Goal: Information Seeking & Learning: Learn about a topic

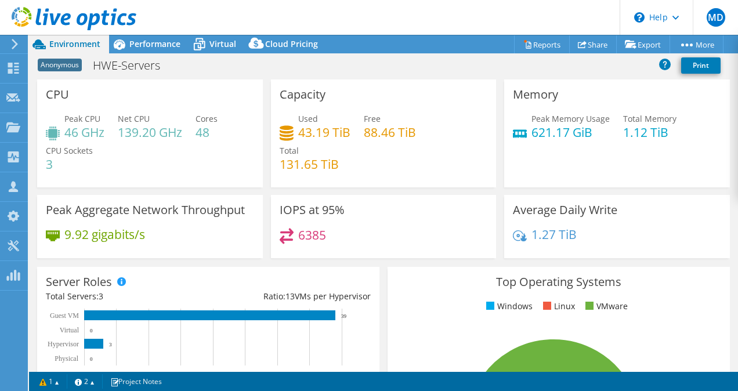
select select "USD"
click at [173, 50] on div "Performance" at bounding box center [149, 44] width 80 height 19
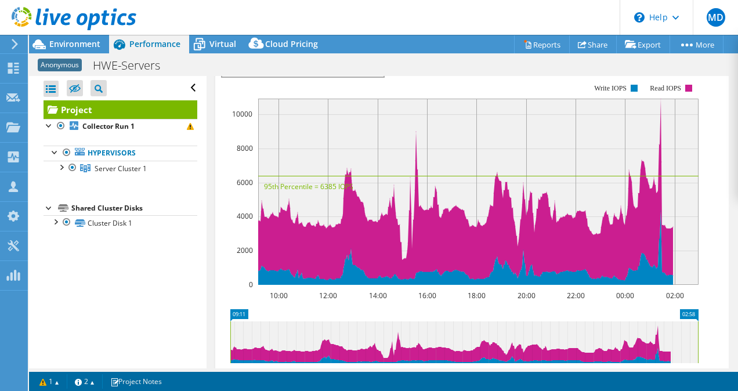
scroll to position [335, 0]
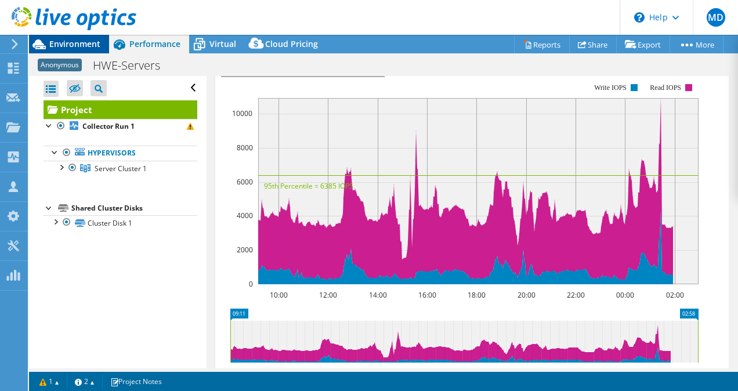
click at [95, 48] on span "Environment" at bounding box center [74, 43] width 51 height 11
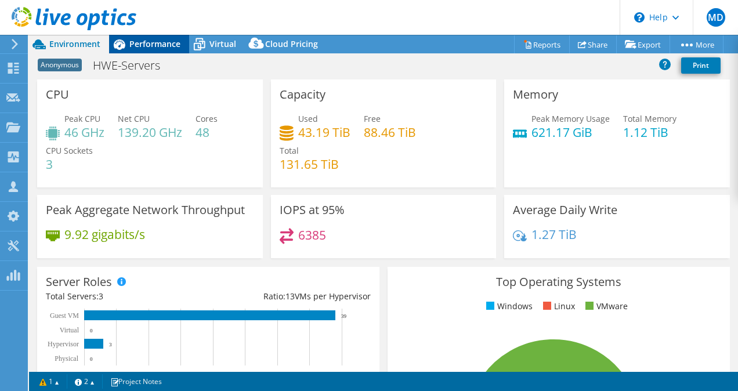
click at [154, 45] on span "Performance" at bounding box center [154, 43] width 51 height 11
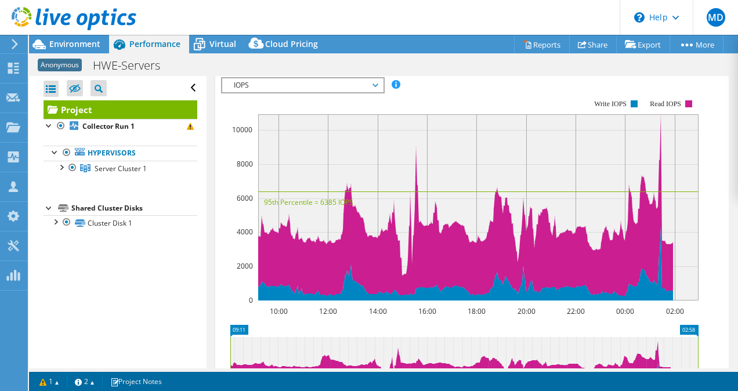
scroll to position [320, 0]
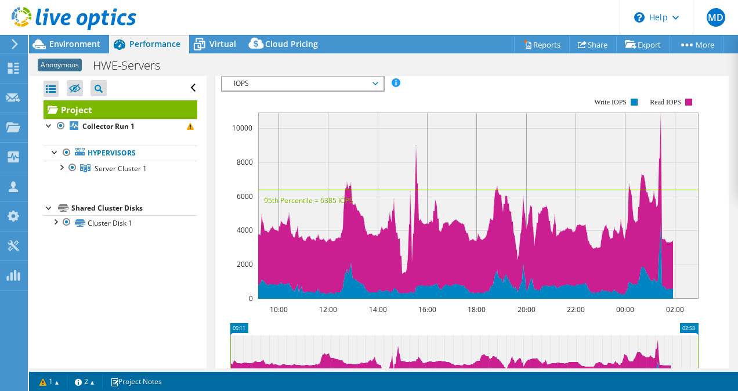
click at [379, 100] on div "IOPS Disk Throughput IO Size Latency Queue Depth CPU Percentage Memory Page Fau…" at bounding box center [472, 267] width 502 height 409
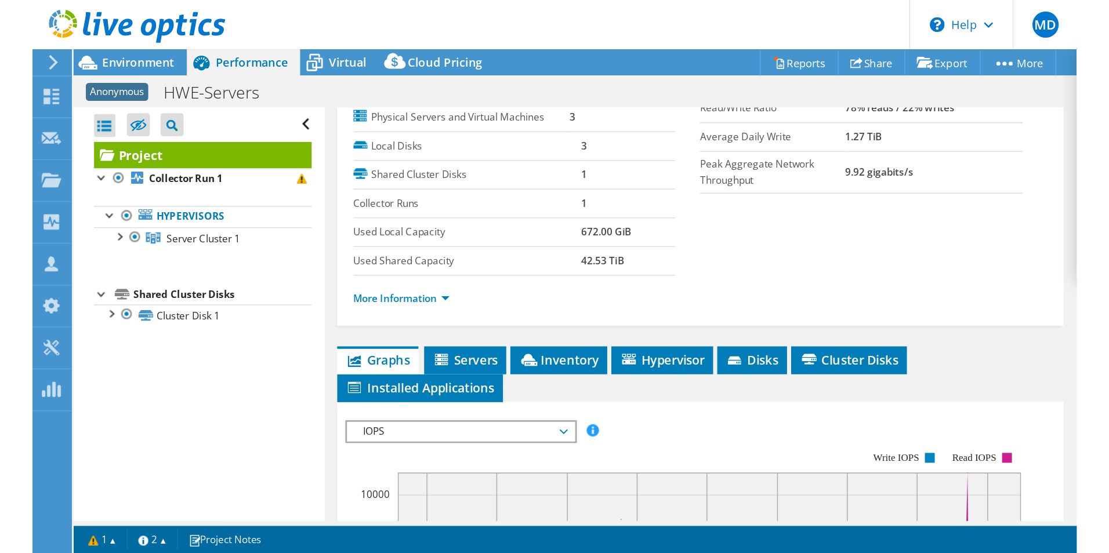
scroll to position [0, 0]
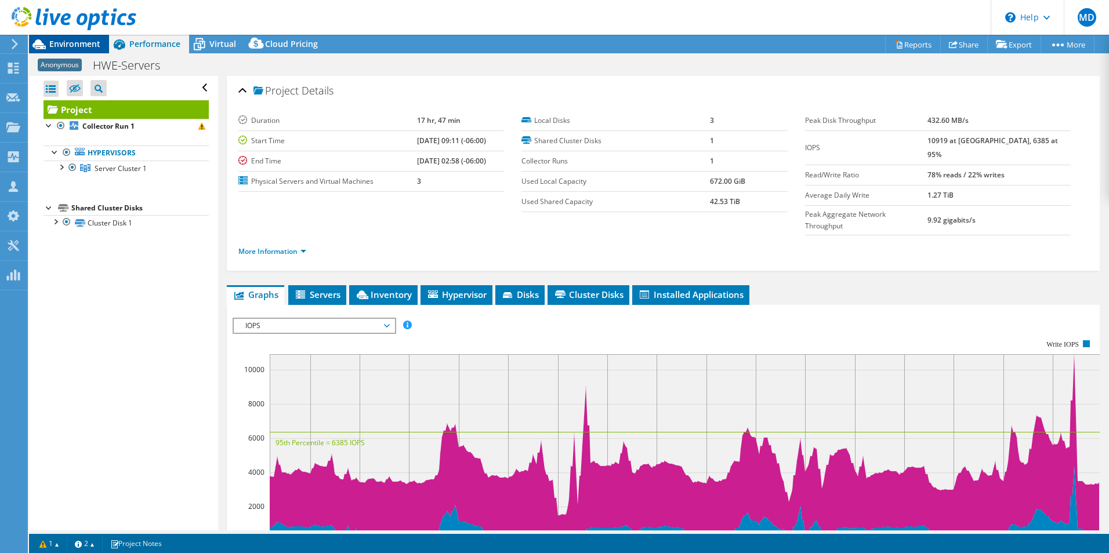
click at [86, 42] on span "Environment" at bounding box center [74, 43] width 51 height 11
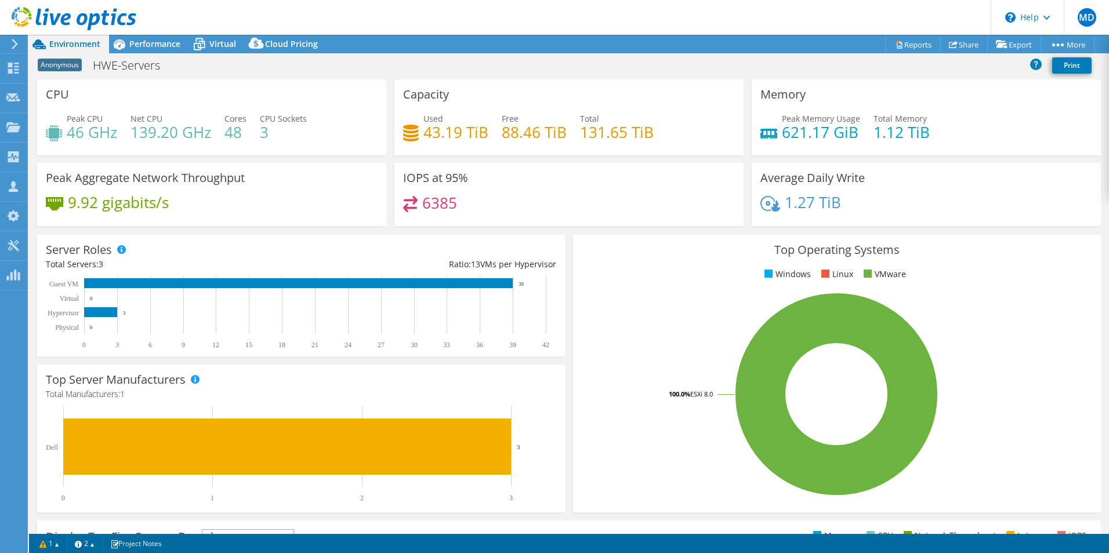
click at [152, 34] on header "MD Channel Partner [PERSON_NAME] [EMAIL_ADDRESS][DOMAIN_NAME] Abtech Technologi…" at bounding box center [554, 17] width 1109 height 35
click at [157, 43] on span "Performance" at bounding box center [154, 43] width 51 height 11
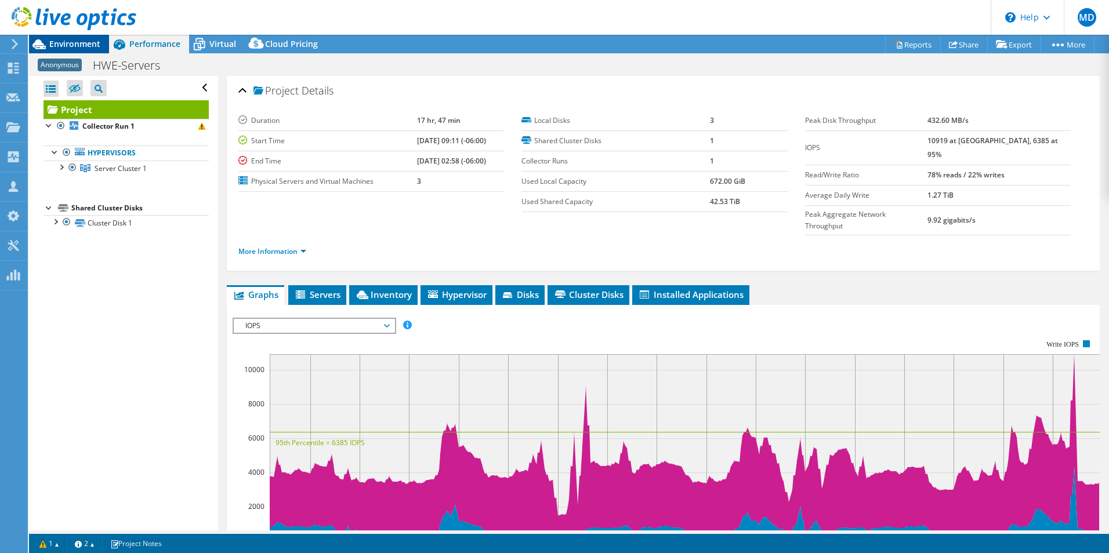
click at [85, 51] on div "Environment" at bounding box center [69, 44] width 80 height 19
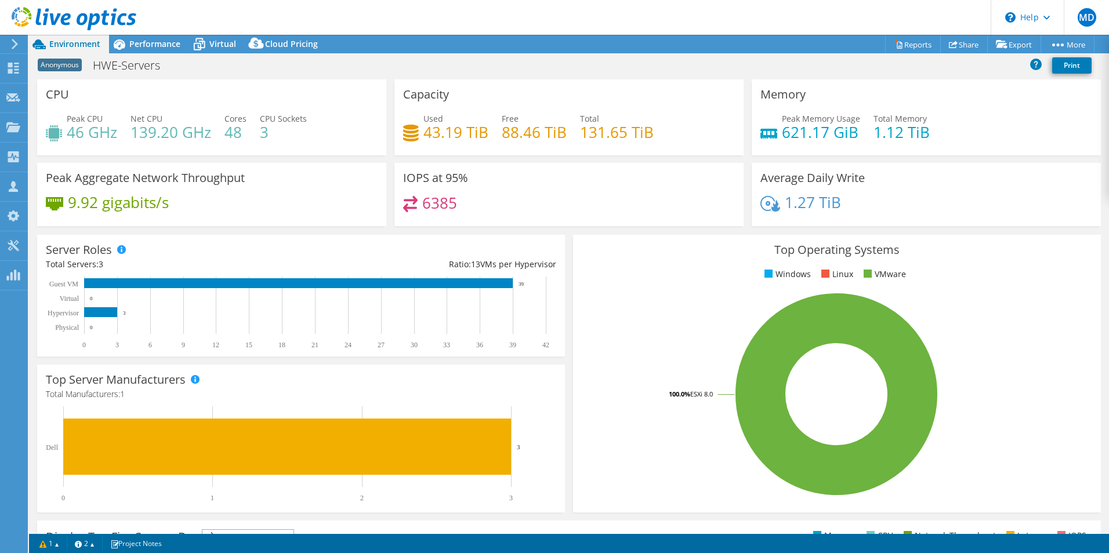
click at [448, 60] on div "Anonymous HWE-Servers Print" at bounding box center [569, 65] width 1080 height 21
click at [619, 69] on div "Anonymous HWE-Servers Print" at bounding box center [569, 65] width 1080 height 21
click at [390, 227] on div "IOPS at 95% 6385" at bounding box center [568, 198] width 357 height 71
click at [569, 265] on div "Top Operating Systems Windows Linux VMware 100.0% ESXi 8.0" at bounding box center [837, 374] width 536 height 286
click at [213, 47] on span "Virtual" at bounding box center [222, 43] width 27 height 11
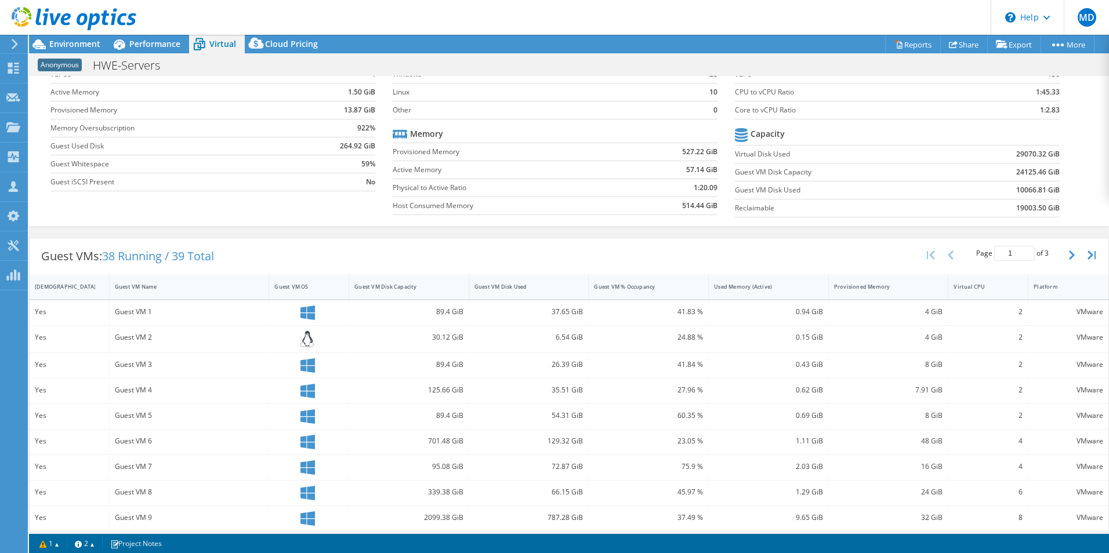
scroll to position [80, 0]
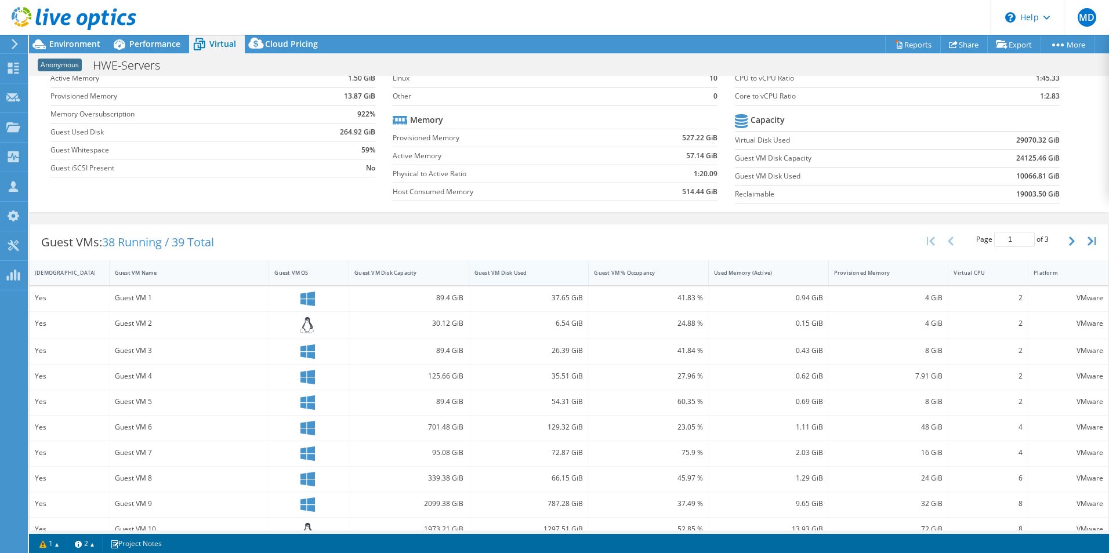
click at [561, 274] on div "Guest VM Disk Used" at bounding box center [521, 273] width 95 height 8
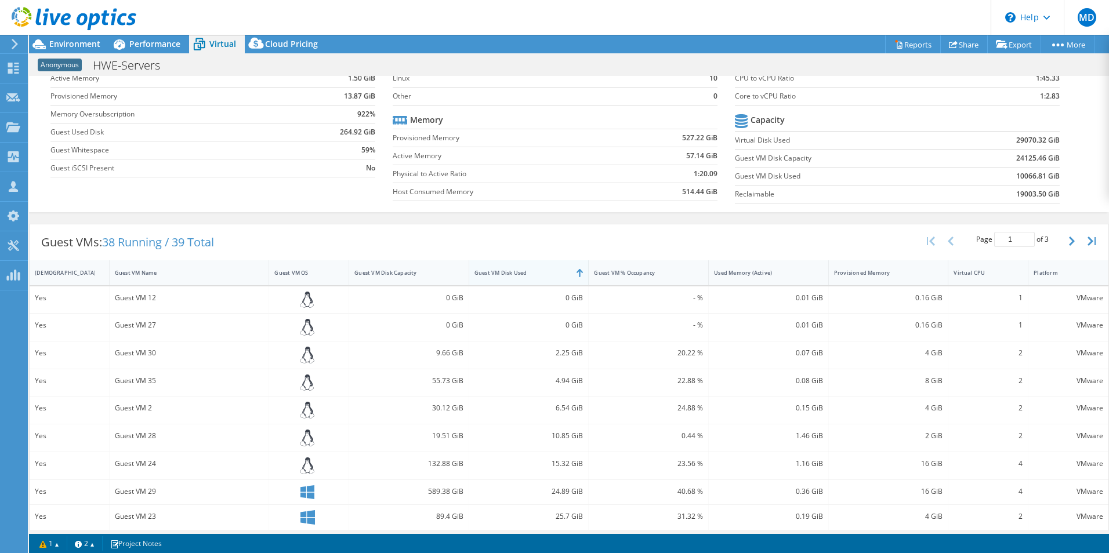
click at [561, 274] on div "Guest VM Disk Used" at bounding box center [521, 273] width 95 height 8
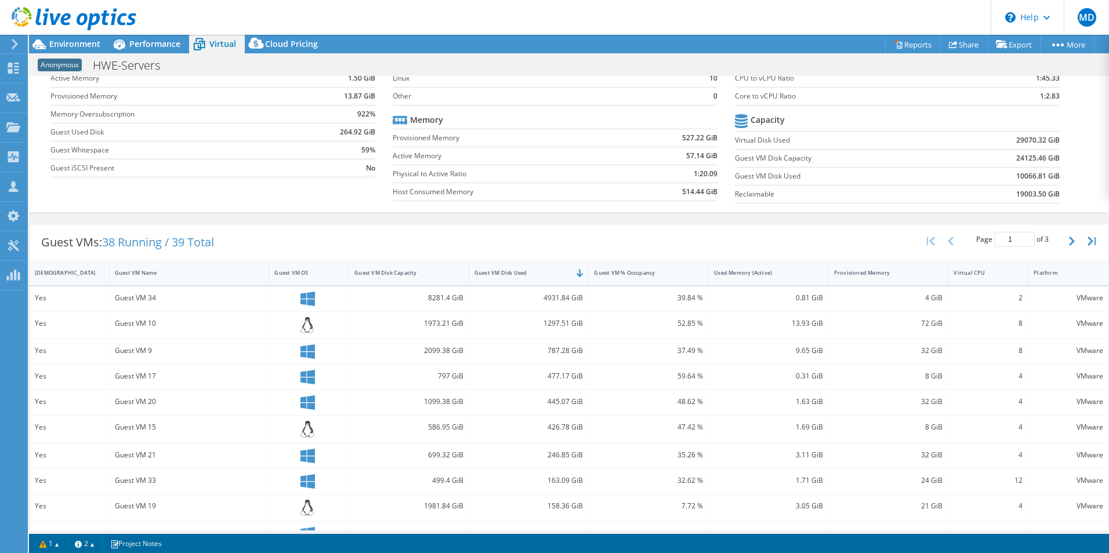
click at [77, 38] on div at bounding box center [68, 19] width 136 height 39
click at [77, 39] on span "Environment" at bounding box center [74, 43] width 51 height 11
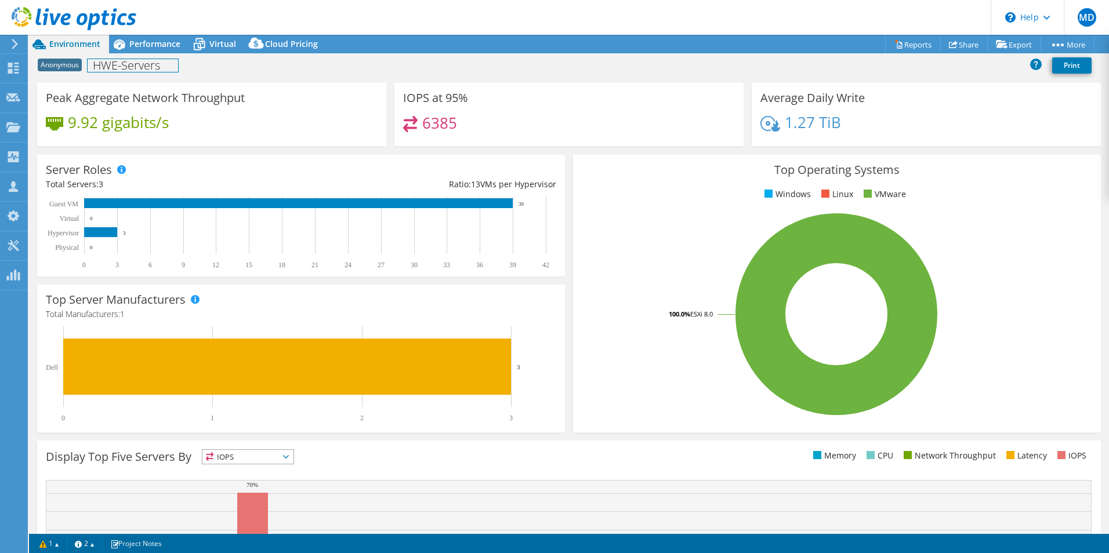
click at [151, 53] on div "Anonymous HWE-Servers Print" at bounding box center [569, 66] width 1080 height 26
click at [154, 52] on div "Performance" at bounding box center [149, 44] width 80 height 19
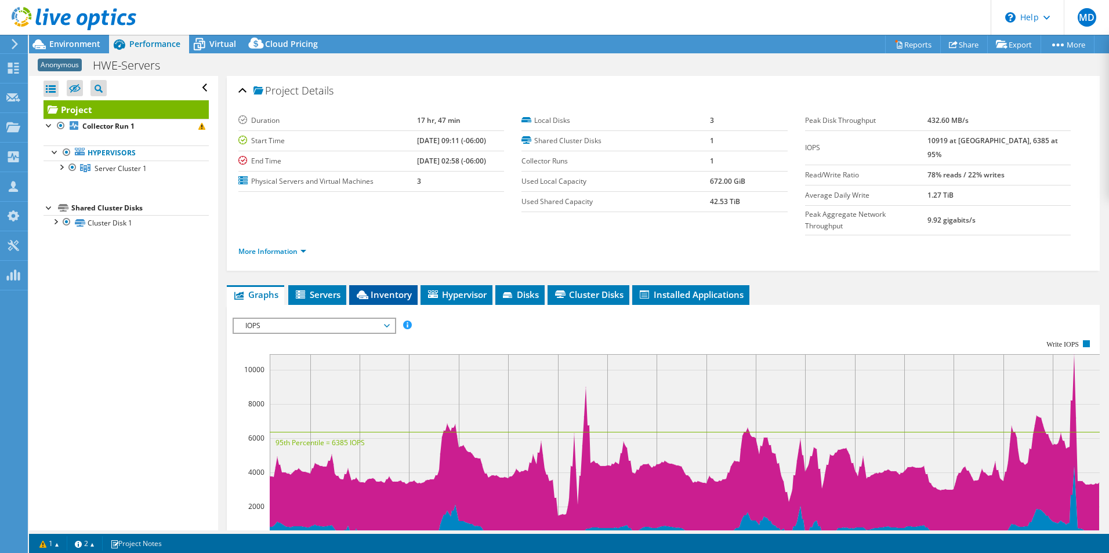
click at [398, 289] on span "Inventory" at bounding box center [383, 295] width 57 height 12
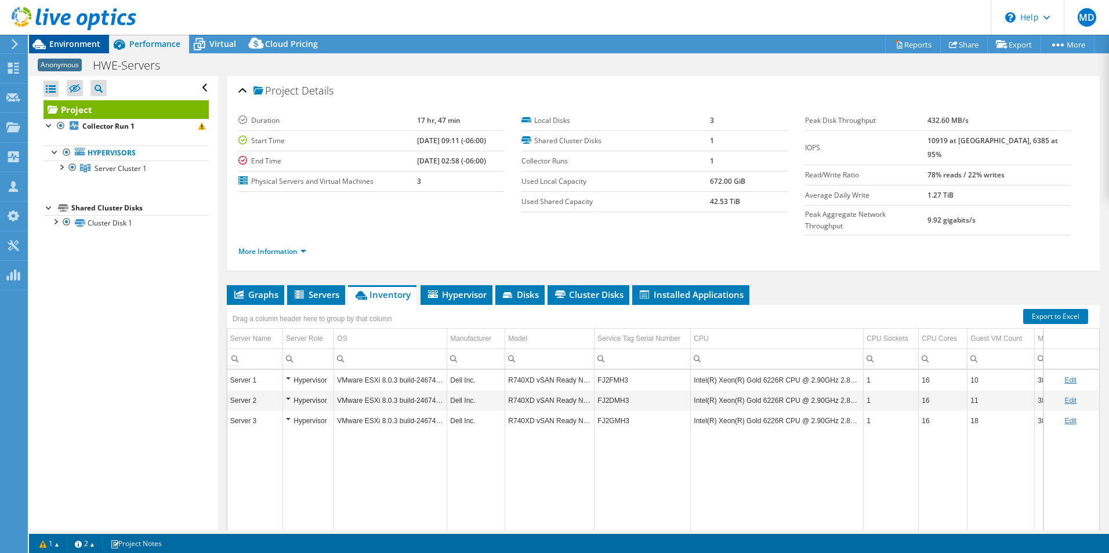
click at [81, 39] on span "Environment" at bounding box center [74, 43] width 51 height 11
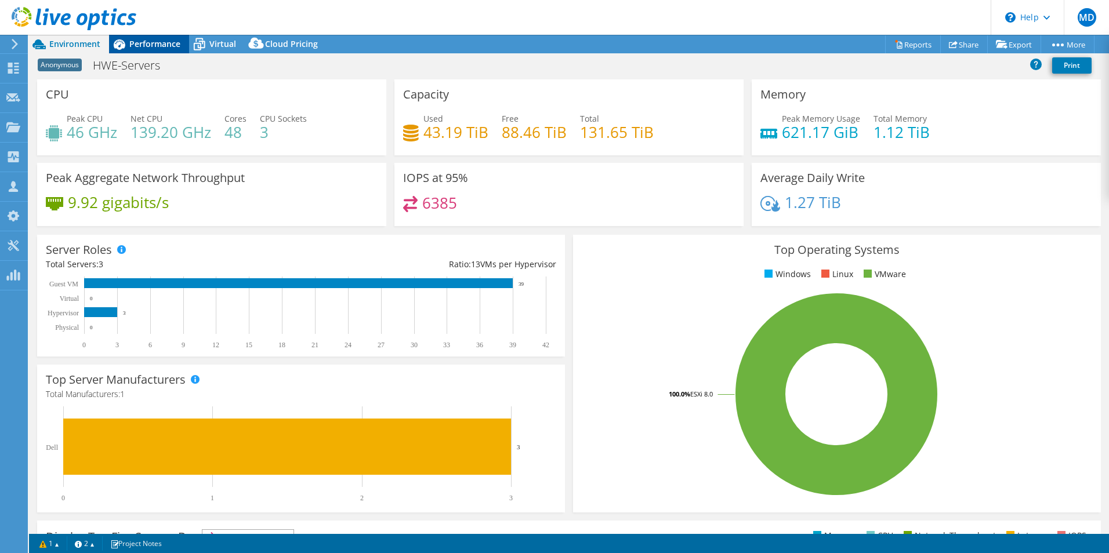
click at [148, 42] on span "Performance" at bounding box center [154, 43] width 51 height 11
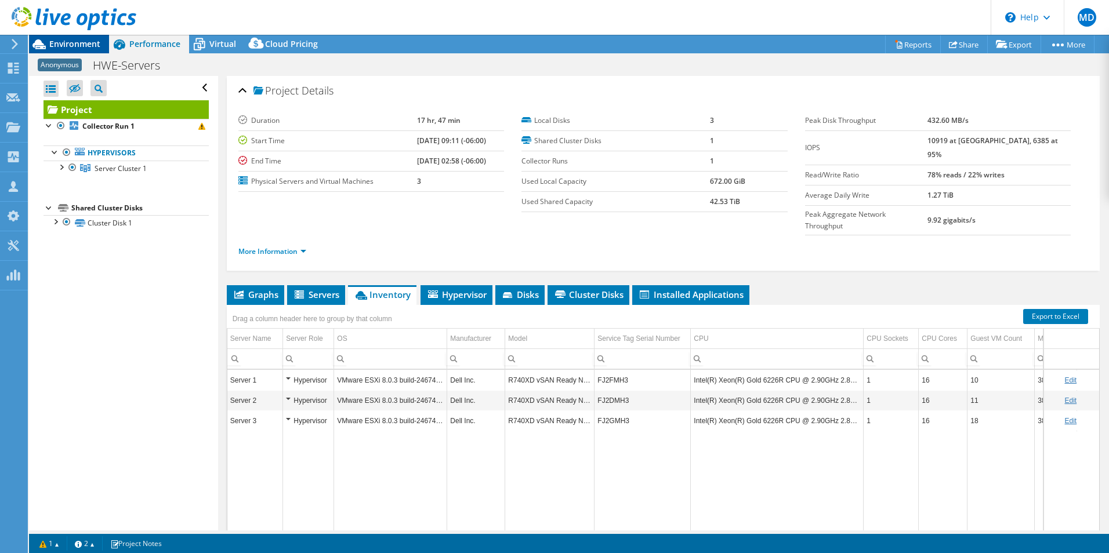
click at [92, 43] on span "Environment" at bounding box center [74, 43] width 51 height 11
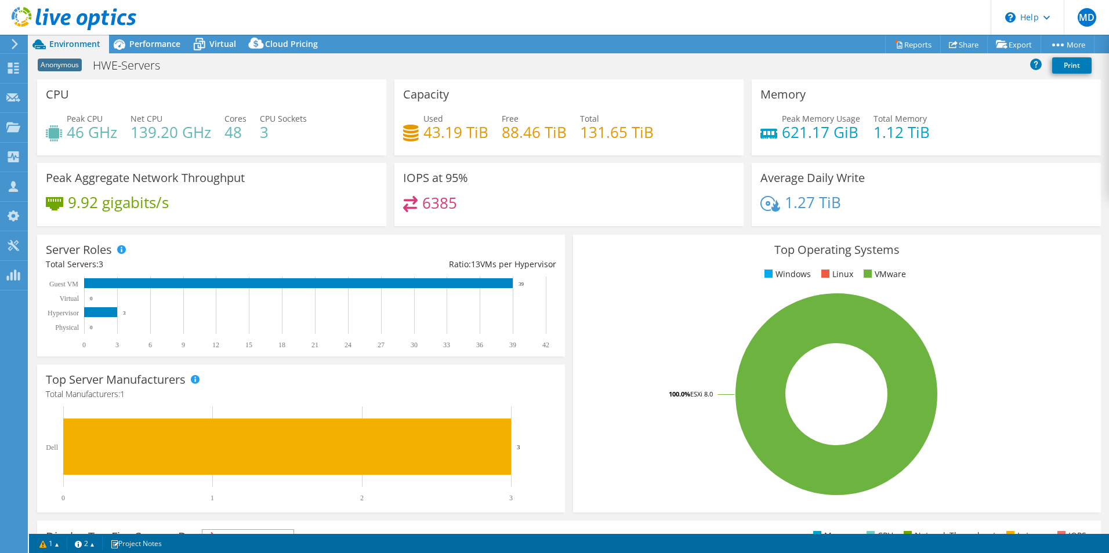
click at [434, 132] on h4 "43.19 TiB" at bounding box center [455, 132] width 65 height 13
drag, startPoint x: 434, startPoint y: 132, endPoint x: 477, endPoint y: 154, distance: 48.7
click at [477, 154] on div "Capacity Used 43.19 TiB Free 88.46 TiB Total 131.65 TiB" at bounding box center [568, 117] width 349 height 76
click at [142, 42] on span "Performance" at bounding box center [154, 43] width 51 height 11
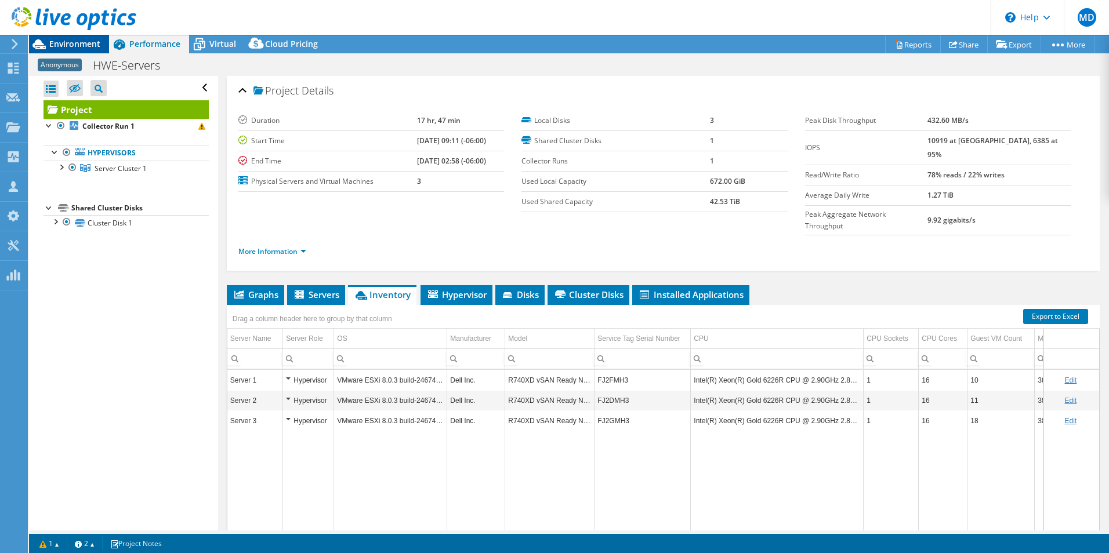
click at [90, 43] on span "Environment" at bounding box center [74, 43] width 51 height 11
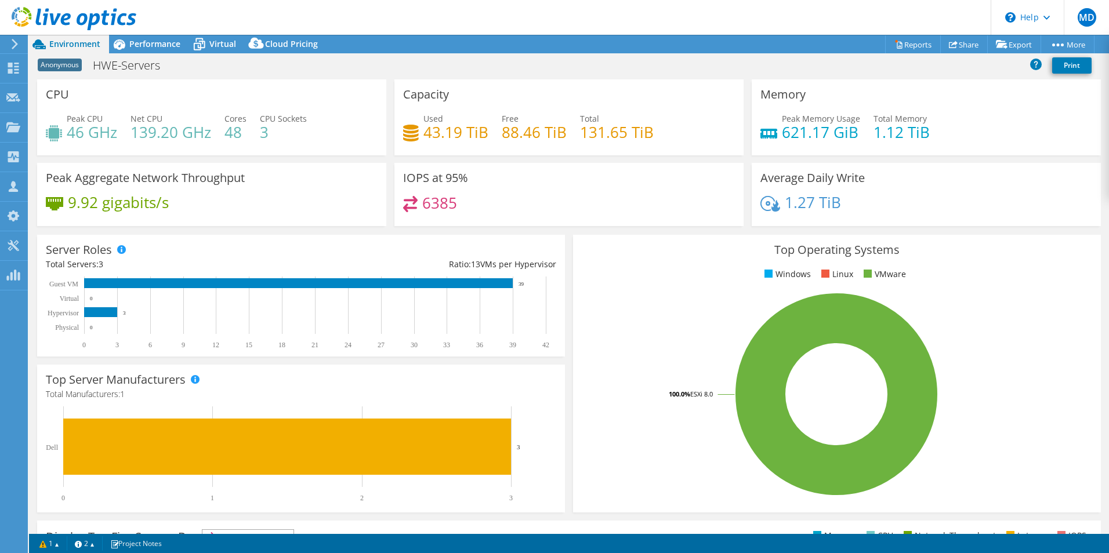
click at [448, 235] on div "Server Roles Physical Servers represent bare metal servers that were targets of…" at bounding box center [301, 296] width 528 height 122
click at [569, 390] on div "Top Operating Systems Windows Linux VMware 100.0% ESXi 8.0" at bounding box center [837, 374] width 536 height 286
click at [161, 51] on div "Performance" at bounding box center [149, 44] width 80 height 19
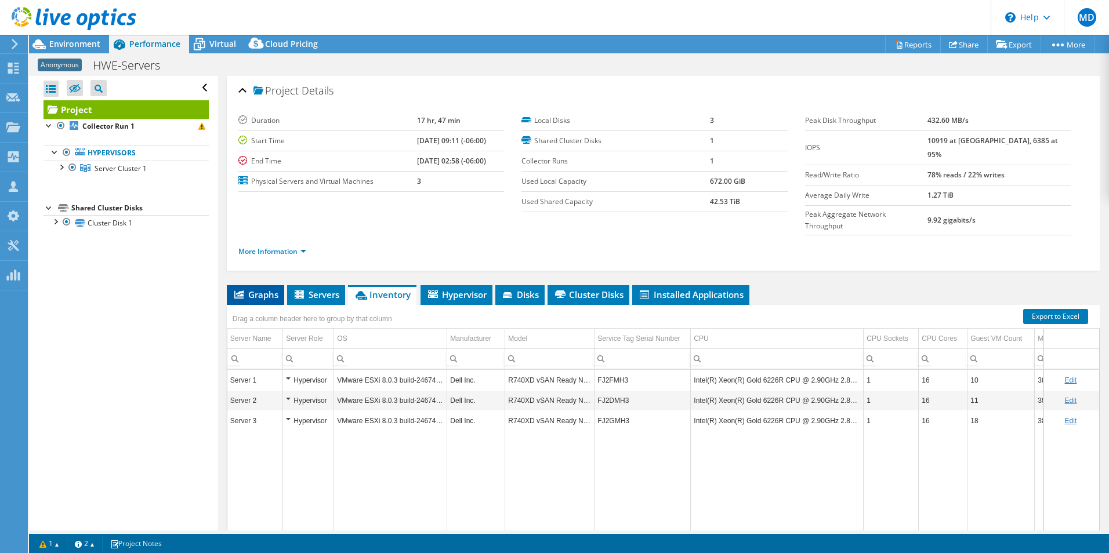
click at [241, 290] on icon at bounding box center [238, 294] width 9 height 8
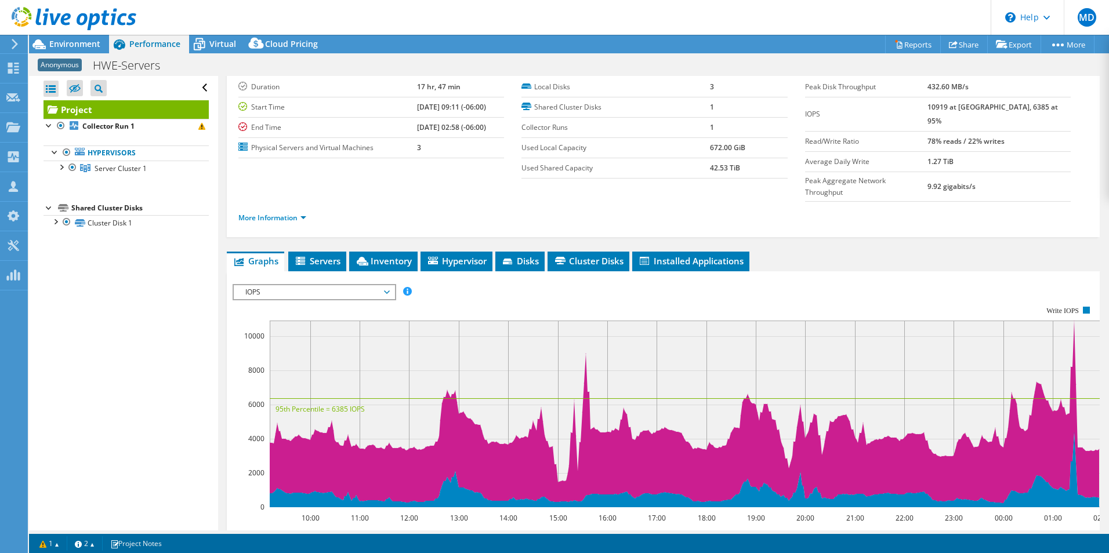
scroll to position [34, 0]
click at [291, 285] on span "IOPS" at bounding box center [313, 292] width 149 height 14
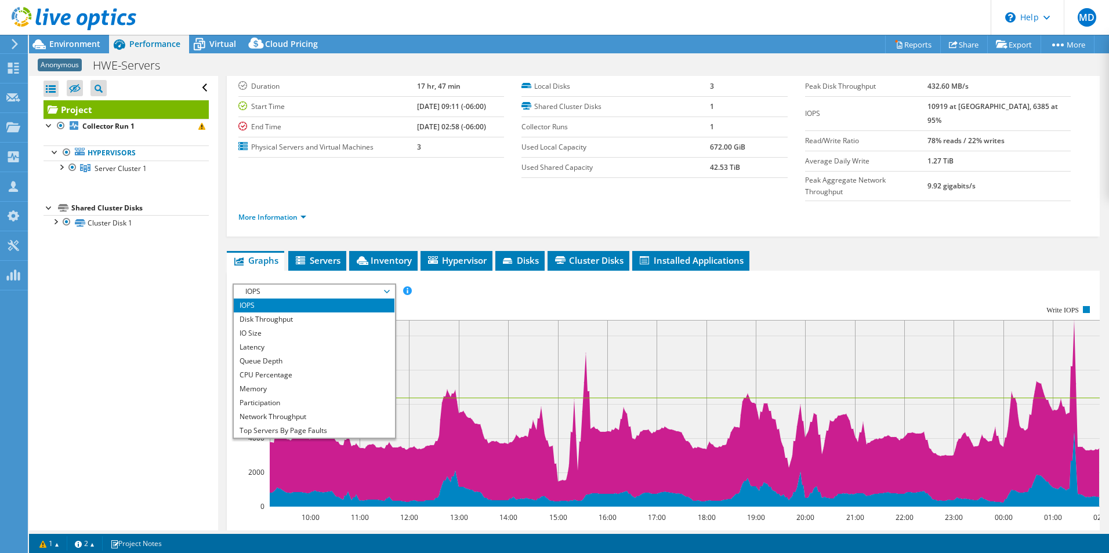
click at [147, 328] on div "Open All Close All Hide Excluded Nodes Project Tree Filter" at bounding box center [123, 303] width 188 height 455
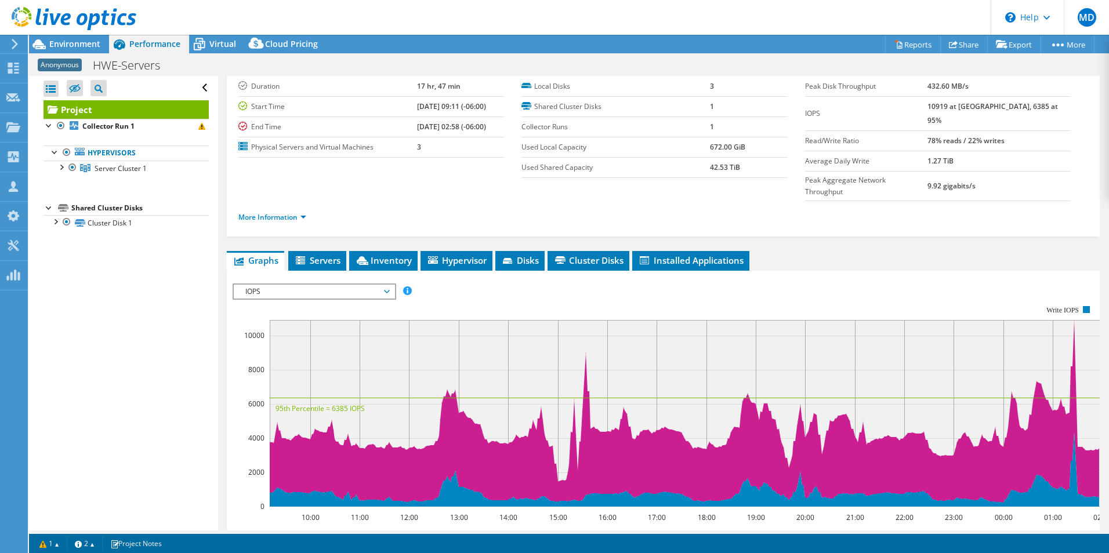
click at [313, 285] on span "IOPS" at bounding box center [313, 292] width 149 height 14
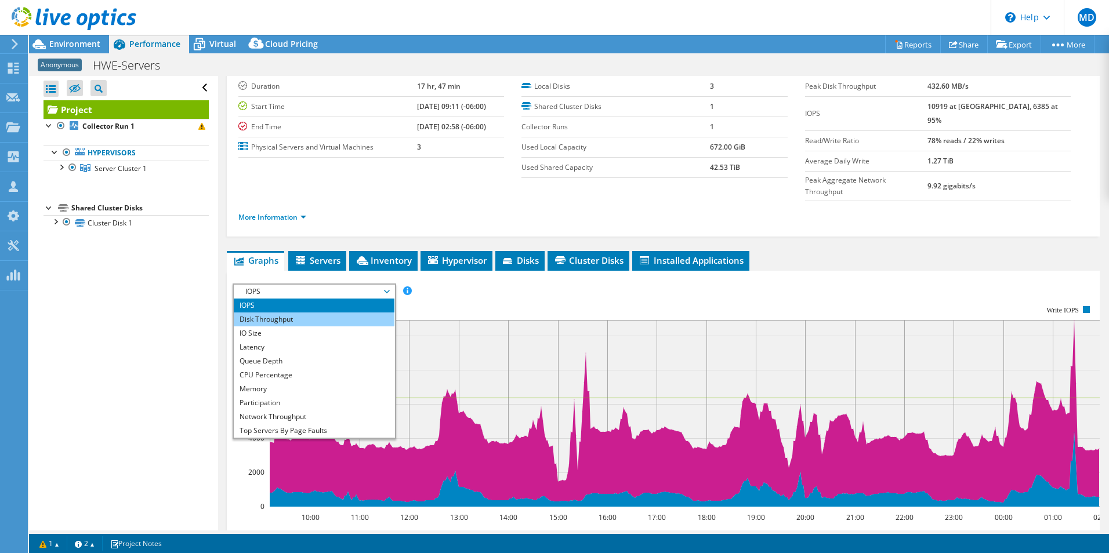
scroll to position [42, 0]
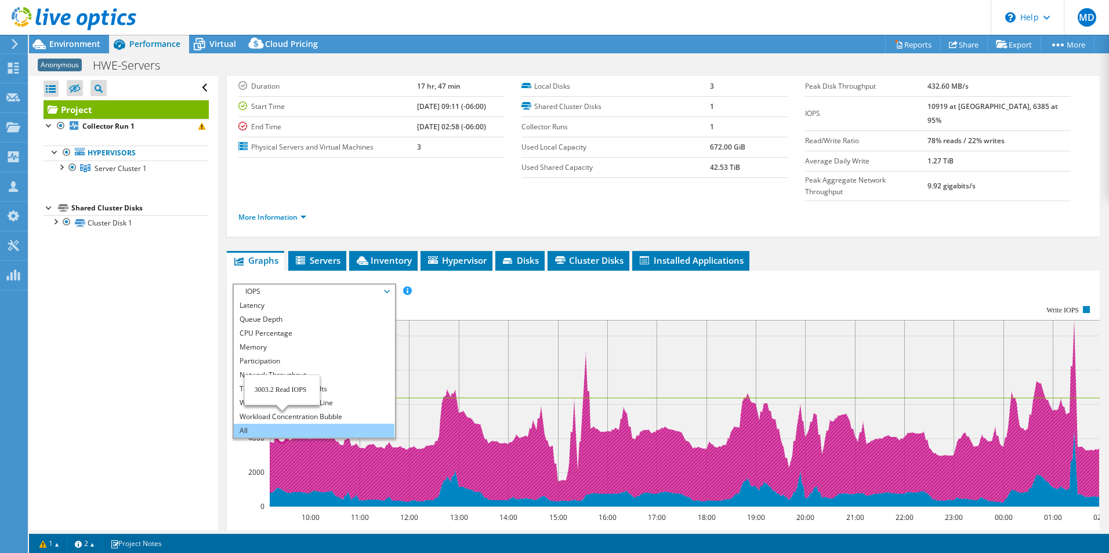
click at [283, 390] on li "All" at bounding box center [314, 431] width 161 height 14
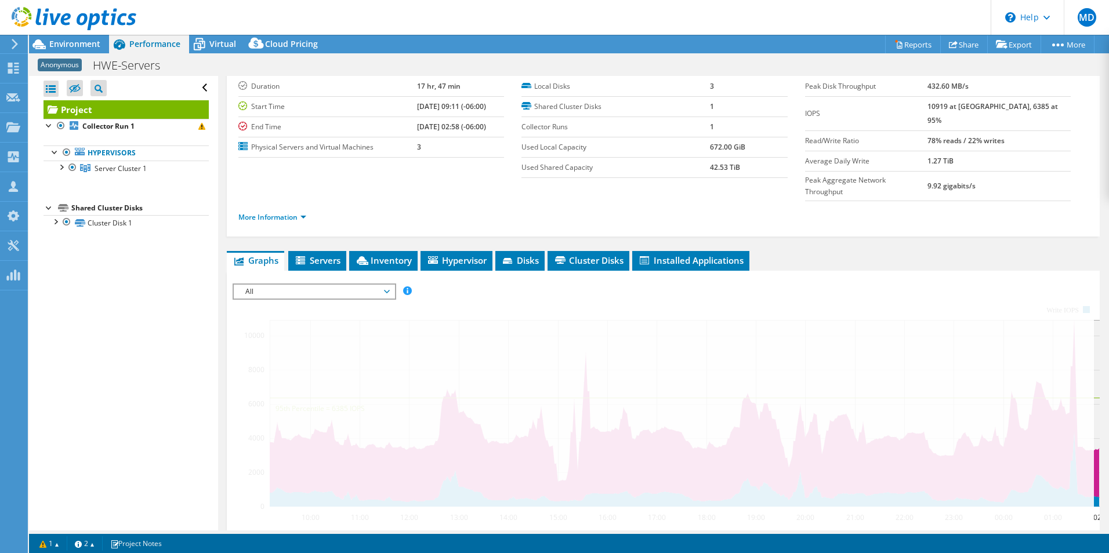
drag, startPoint x: 205, startPoint y: 360, endPoint x: 213, endPoint y: 362, distance: 8.3
click at [205, 360] on div "Open All Close All Hide Excluded Nodes Project Tree Filter" at bounding box center [123, 303] width 188 height 455
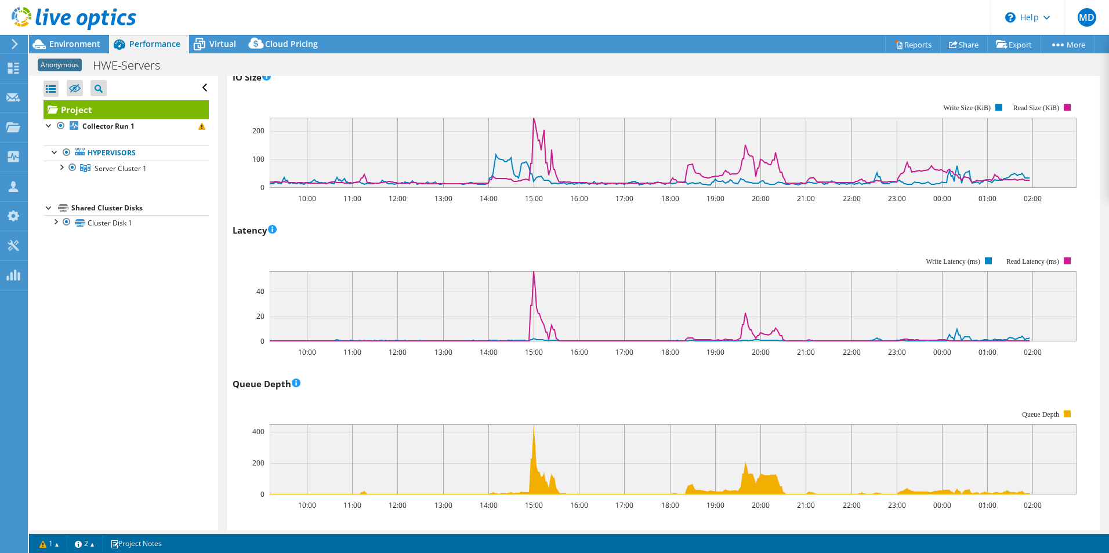
scroll to position [569, 0]
click at [606, 242] on rect at bounding box center [655, 300] width 844 height 116
click at [729, 221] on div "Latency 10:00 11:00 12:00 13:00 14:00 15:00 16:00 17:00 18:00 19:00 20:00 21:00…" at bounding box center [663, 289] width 861 height 136
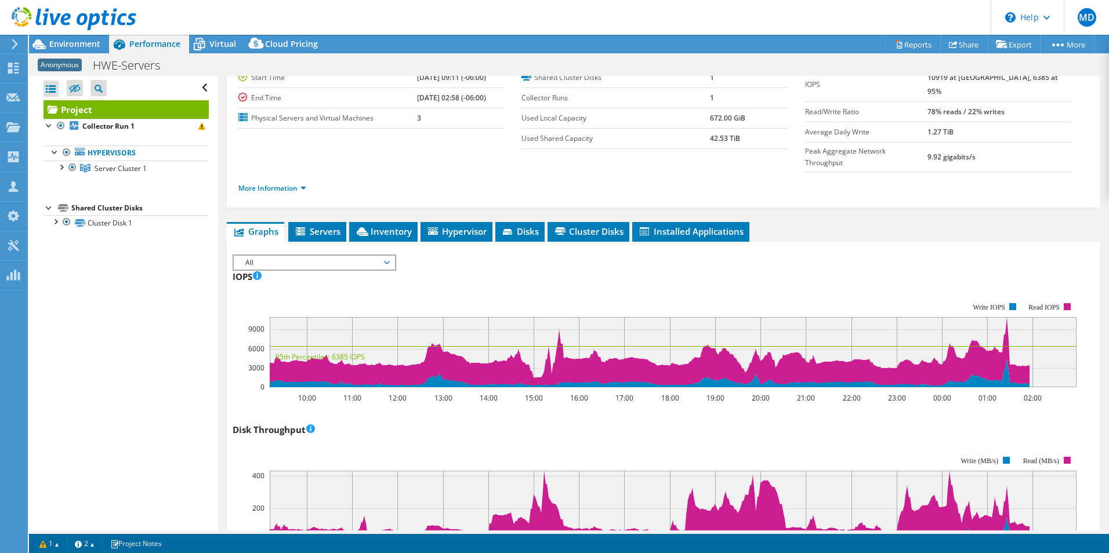
scroll to position [0, 0]
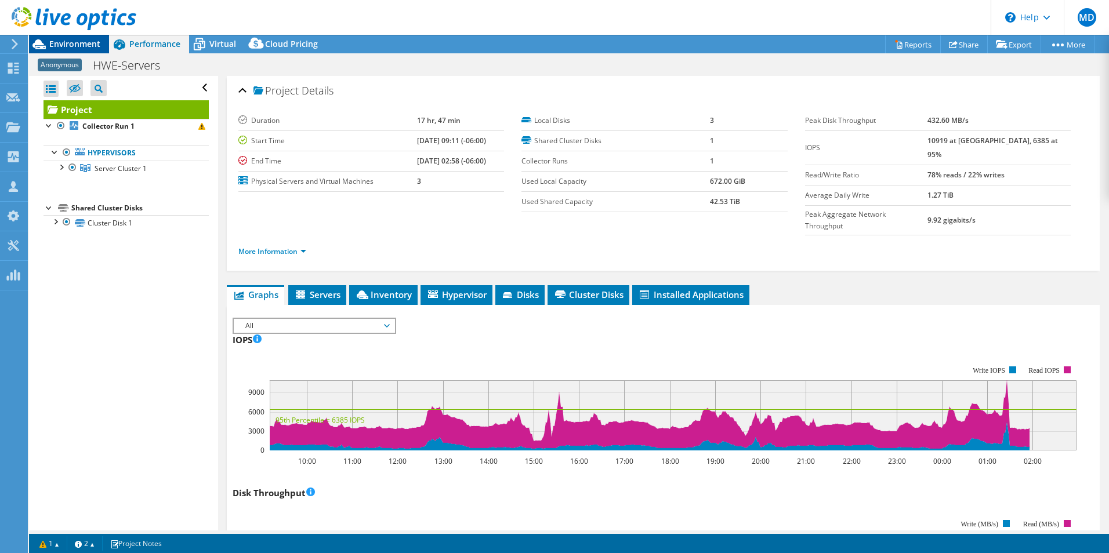
click at [81, 46] on span "Environment" at bounding box center [74, 43] width 51 height 11
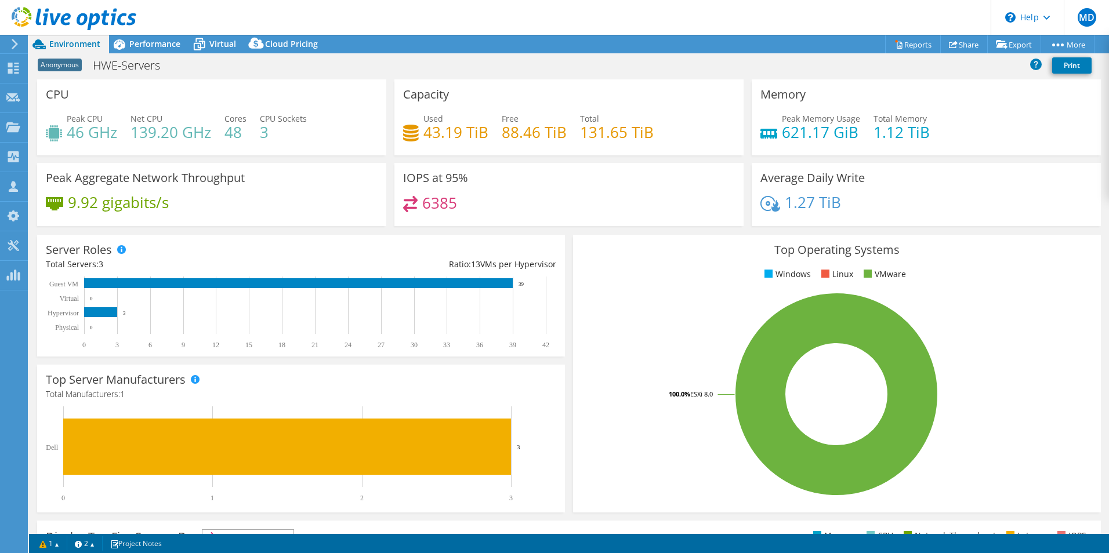
click at [302, 71] on div "Anonymous HWE-Servers Print" at bounding box center [569, 65] width 1080 height 21
click at [569, 279] on div "Top Operating Systems Windows Linux VMware 100.0% ESXi 8.0" at bounding box center [837, 374] width 536 height 286
click at [615, 237] on div "Top Operating Systems Windows Linux VMware 100.0% ESXi 8.0" at bounding box center [837, 374] width 528 height 278
click at [737, 206] on h4 "1.27 TiB" at bounding box center [812, 202] width 56 height 13
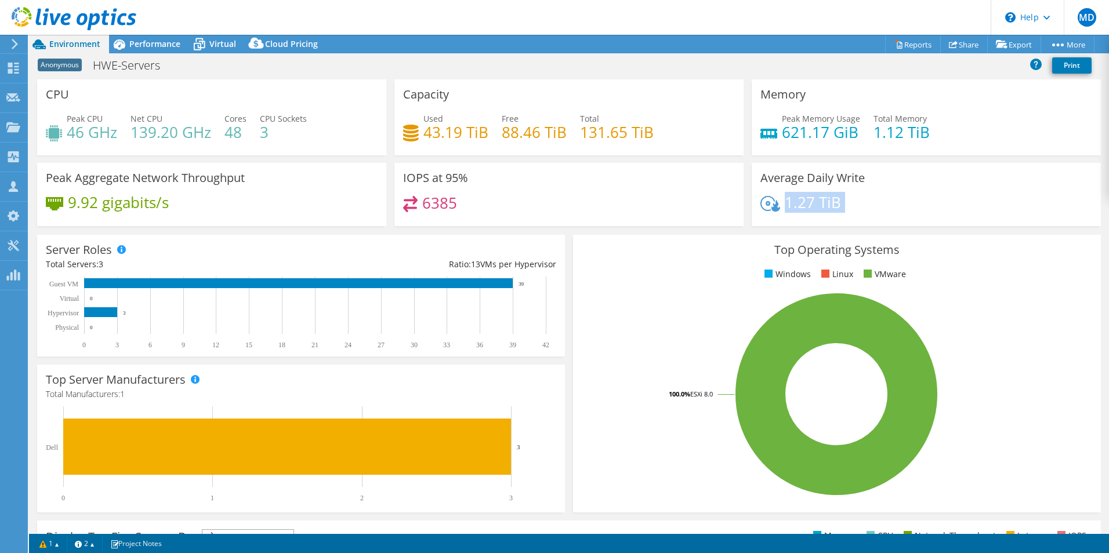
click at [737, 206] on h4 "1.27 TiB" at bounding box center [812, 202] width 56 height 13
click at [669, 201] on div "6385" at bounding box center [569, 208] width 332 height 25
click at [737, 181] on h3 "Average Daily Write" at bounding box center [812, 178] width 104 height 13
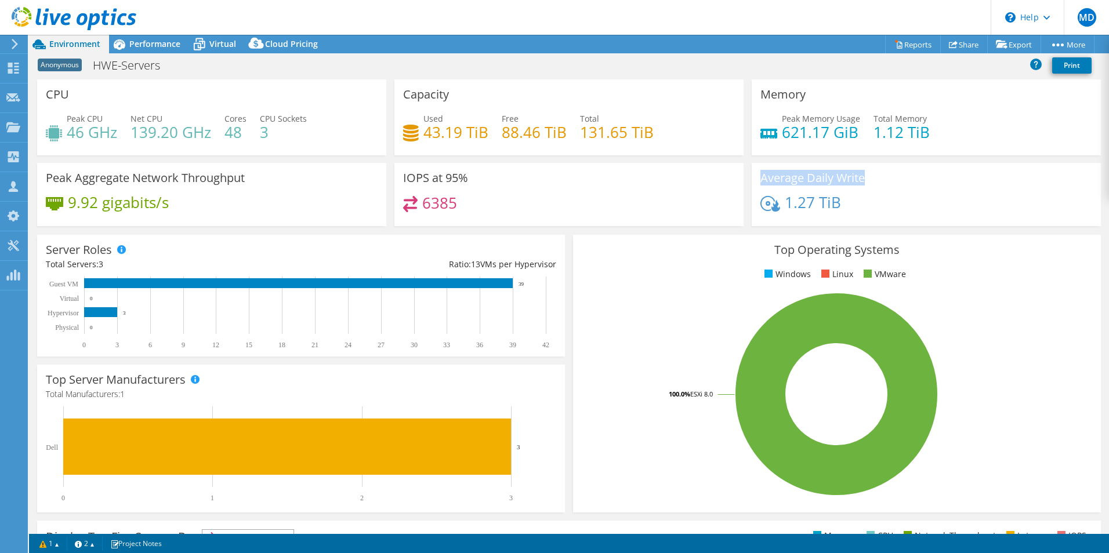
copy div "Average Daily Write"
click at [619, 231] on div "Top Operating Systems Windows Linux VMware 100.0% ESXi 8.0" at bounding box center [837, 374] width 536 height 286
drag, startPoint x: 678, startPoint y: 235, endPoint x: 694, endPoint y: 230, distance: 16.5
click at [694, 231] on div "Top Operating Systems Windows Linux VMware 100.0% ESXi 8.0" at bounding box center [837, 374] width 536 height 286
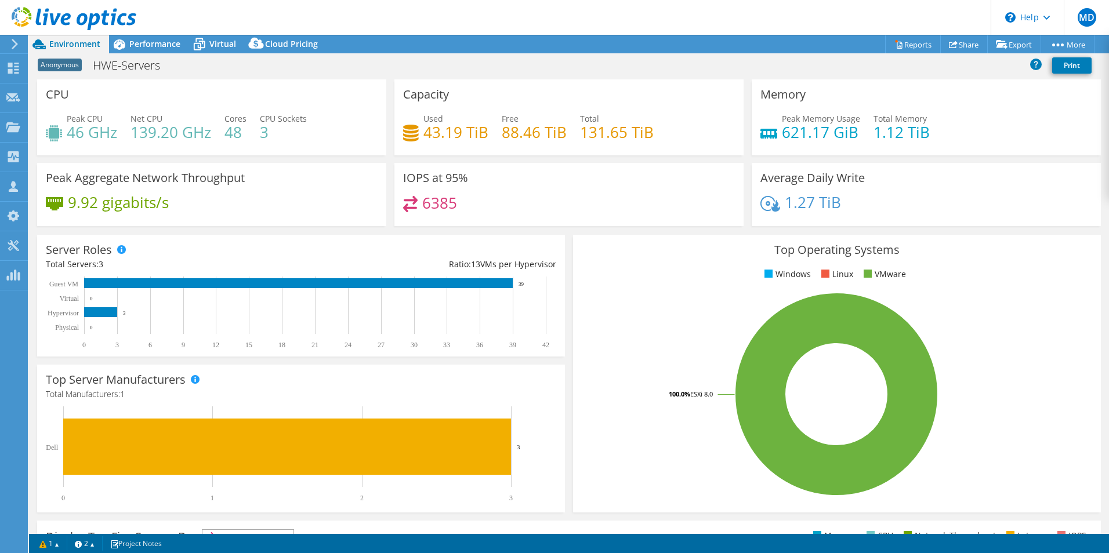
click at [737, 231] on div "Top Operating Systems Windows Linux VMware 100.0% ESXi 8.0" at bounding box center [837, 374] width 536 height 286
click at [737, 230] on div "Average Daily Write 1.27 TiB" at bounding box center [925, 198] width 357 height 71
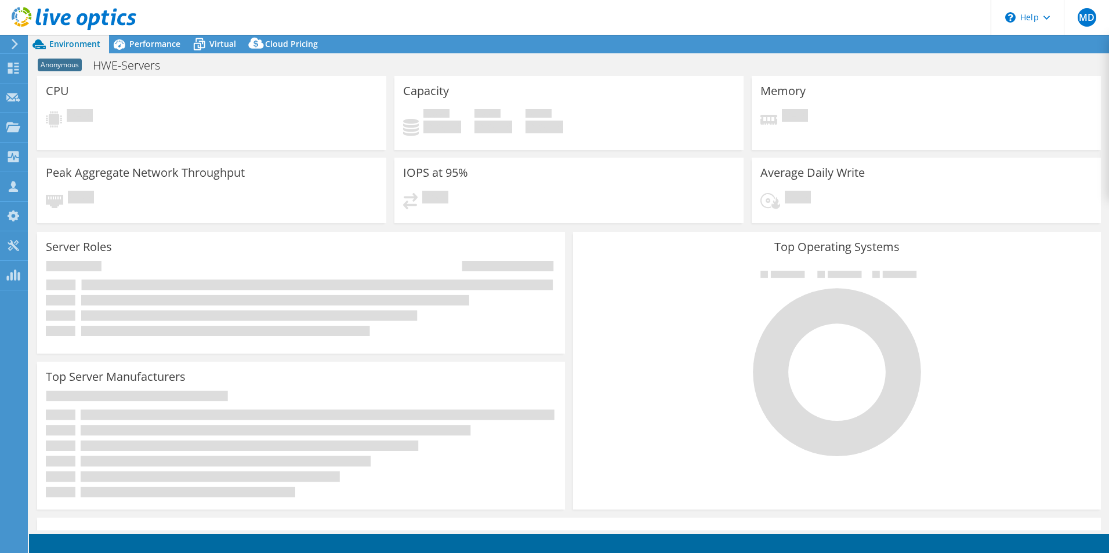
select select "USD"
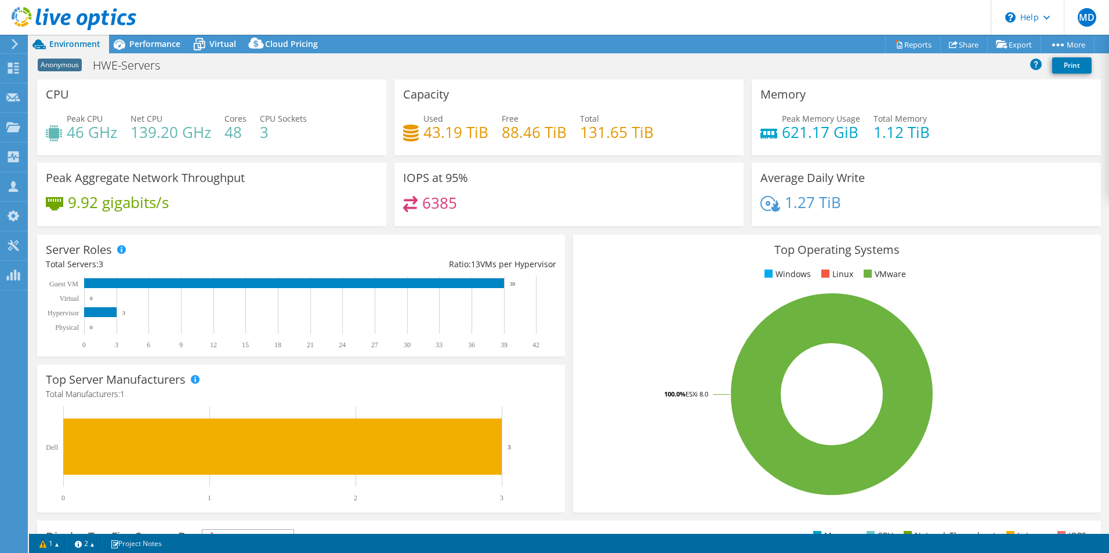
click at [582, 250] on h3 "Top Operating Systems" at bounding box center [837, 250] width 510 height 13
click at [141, 46] on span "Performance" at bounding box center [154, 43] width 51 height 11
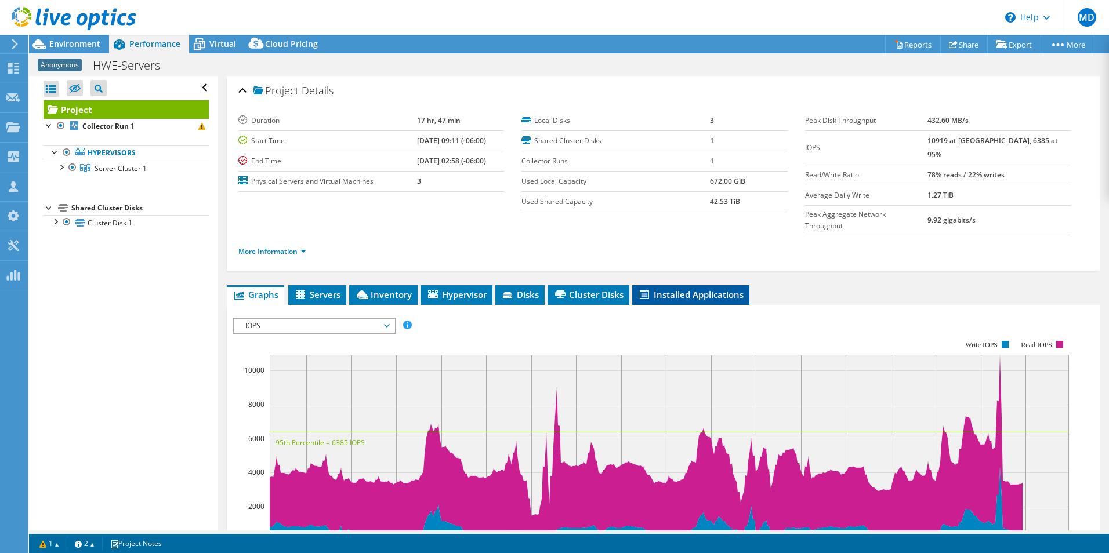
click at [743, 289] on span "Installed Applications" at bounding box center [691, 295] width 106 height 12
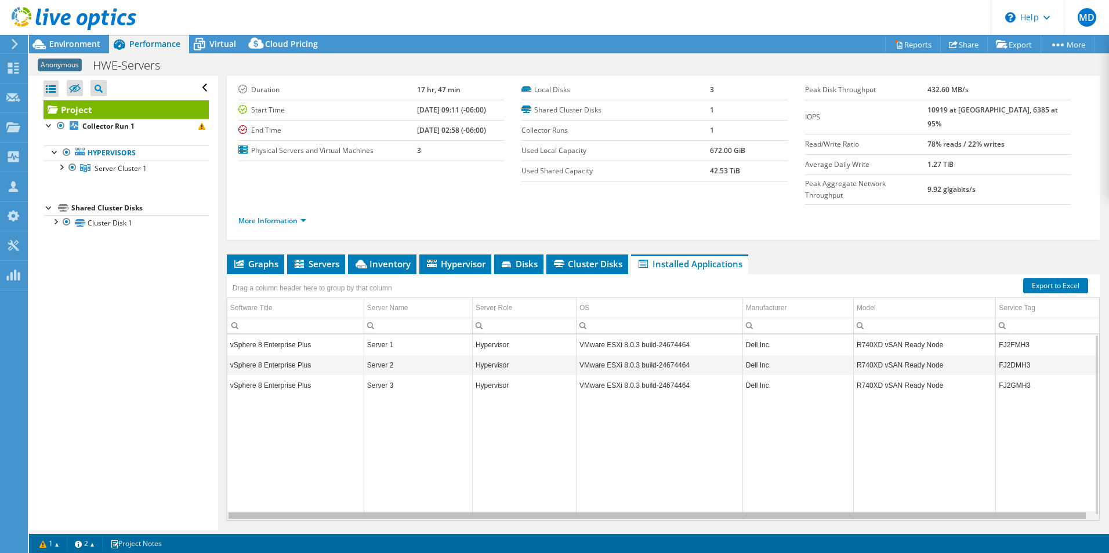
drag, startPoint x: 518, startPoint y: 495, endPoint x: 520, endPoint y: 489, distance: 6.8
click at [520, 489] on body "MD Channel Partner [PERSON_NAME] [EMAIL_ADDRESS][DOMAIN_NAME] Abtech Technologi…" at bounding box center [554, 276] width 1109 height 553
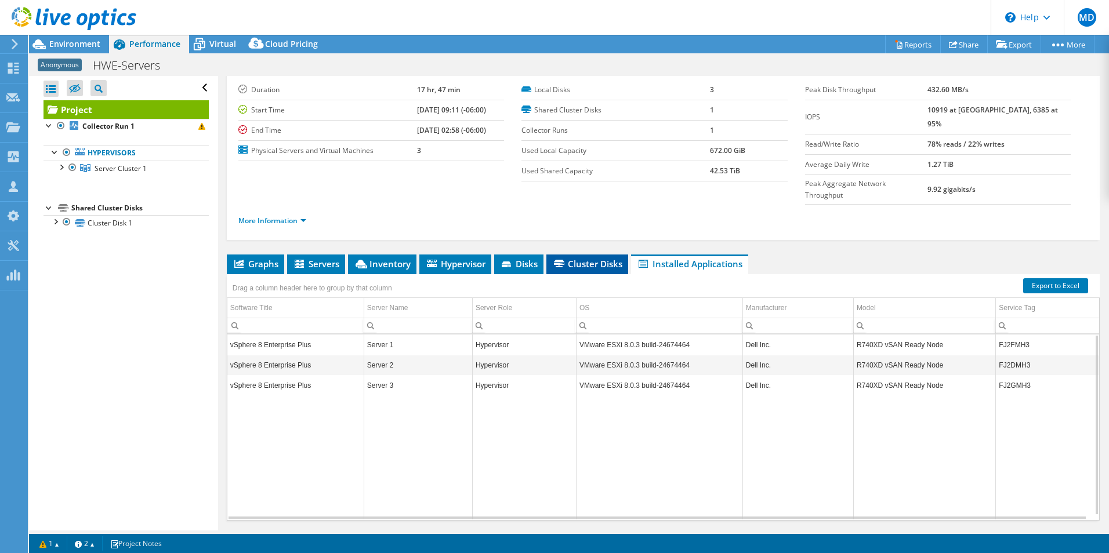
click at [582, 255] on li "Cluster Disks" at bounding box center [587, 265] width 82 height 20
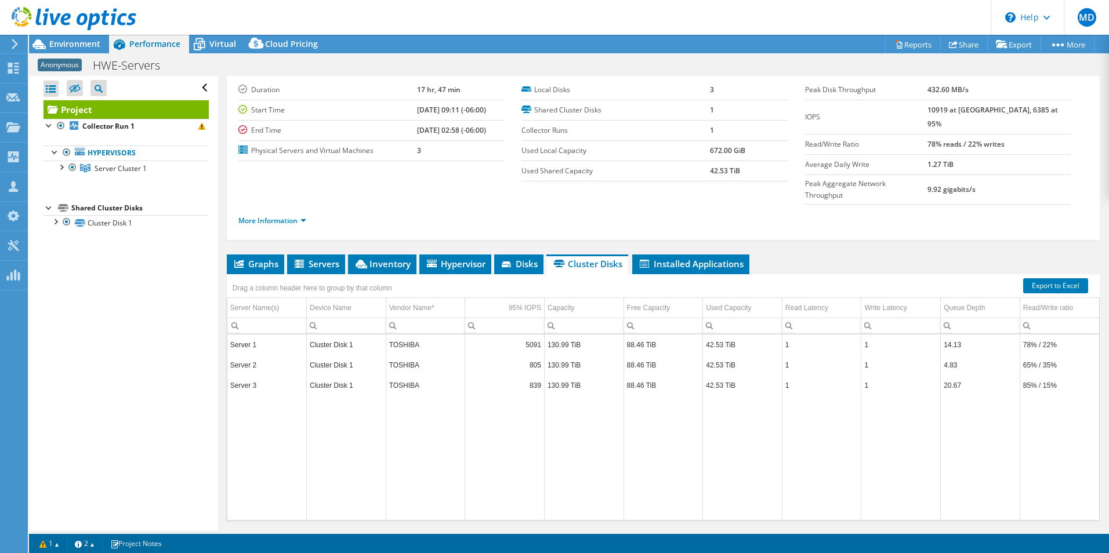
click at [637, 213] on div "More Information" at bounding box center [662, 221] width 849 height 32
click at [563, 335] on td "130.99 TiB" at bounding box center [583, 345] width 79 height 20
click at [643, 428] on td "Data grid" at bounding box center [662, 457] width 79 height 124
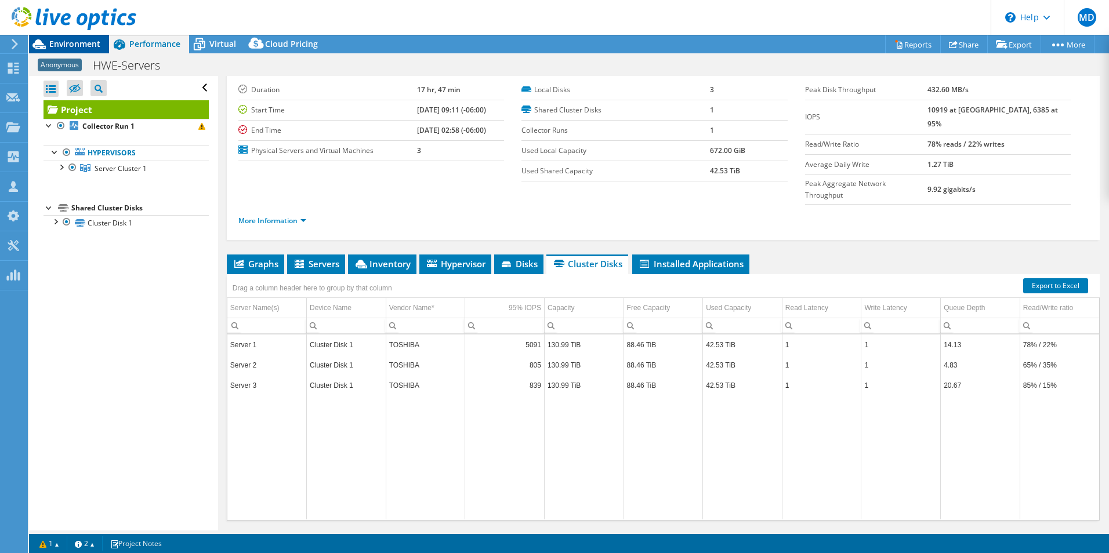
click at [68, 46] on span "Environment" at bounding box center [74, 43] width 51 height 11
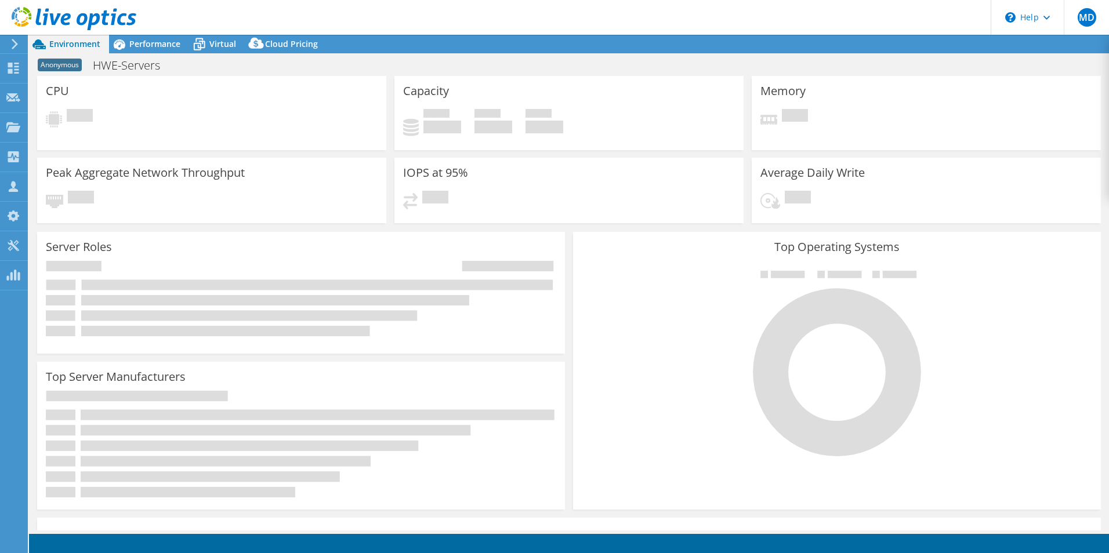
select select "USD"
